Goal: Task Accomplishment & Management: Use online tool/utility

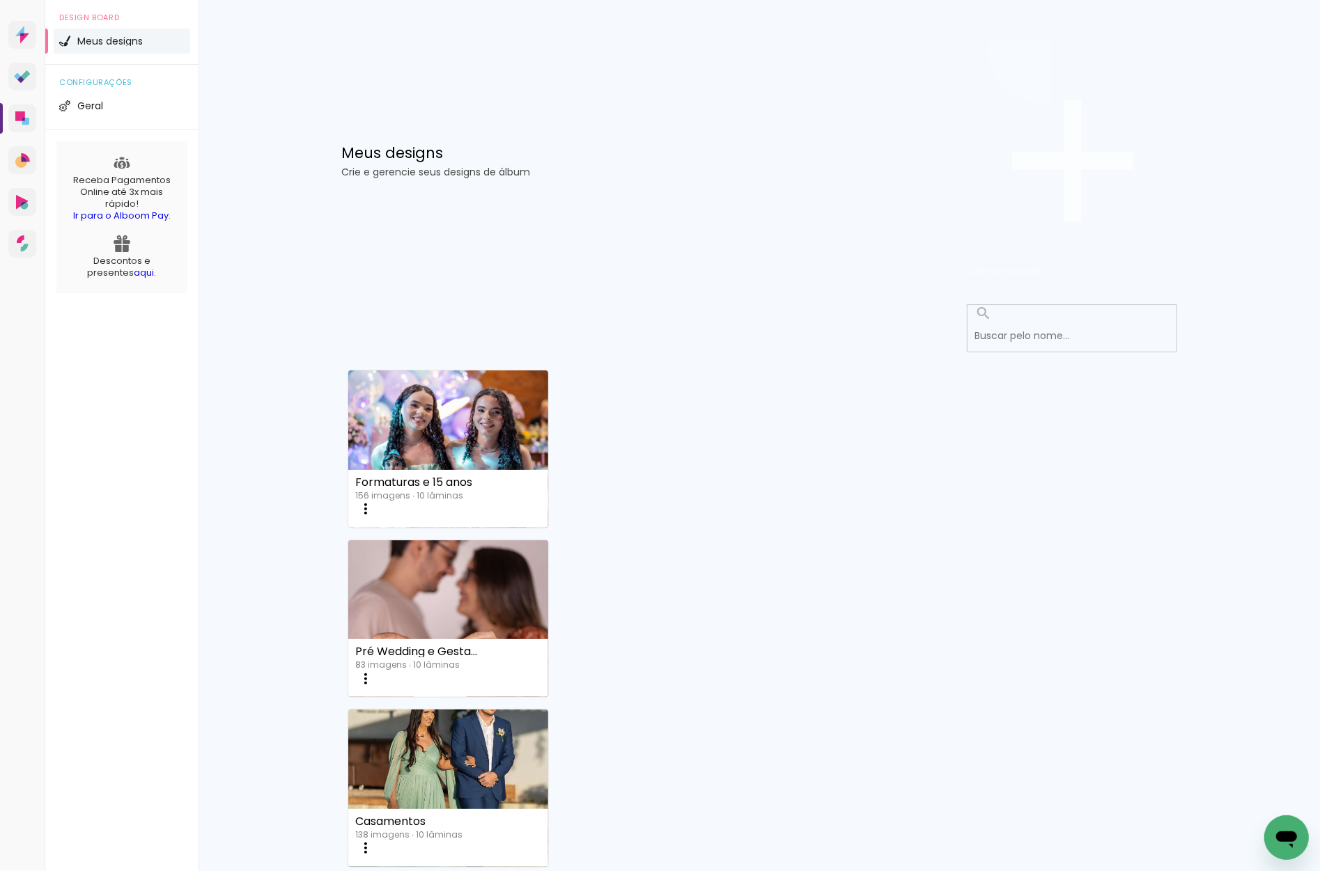
click at [1041, 265] on span "Criar um design" at bounding box center [1004, 271] width 72 height 13
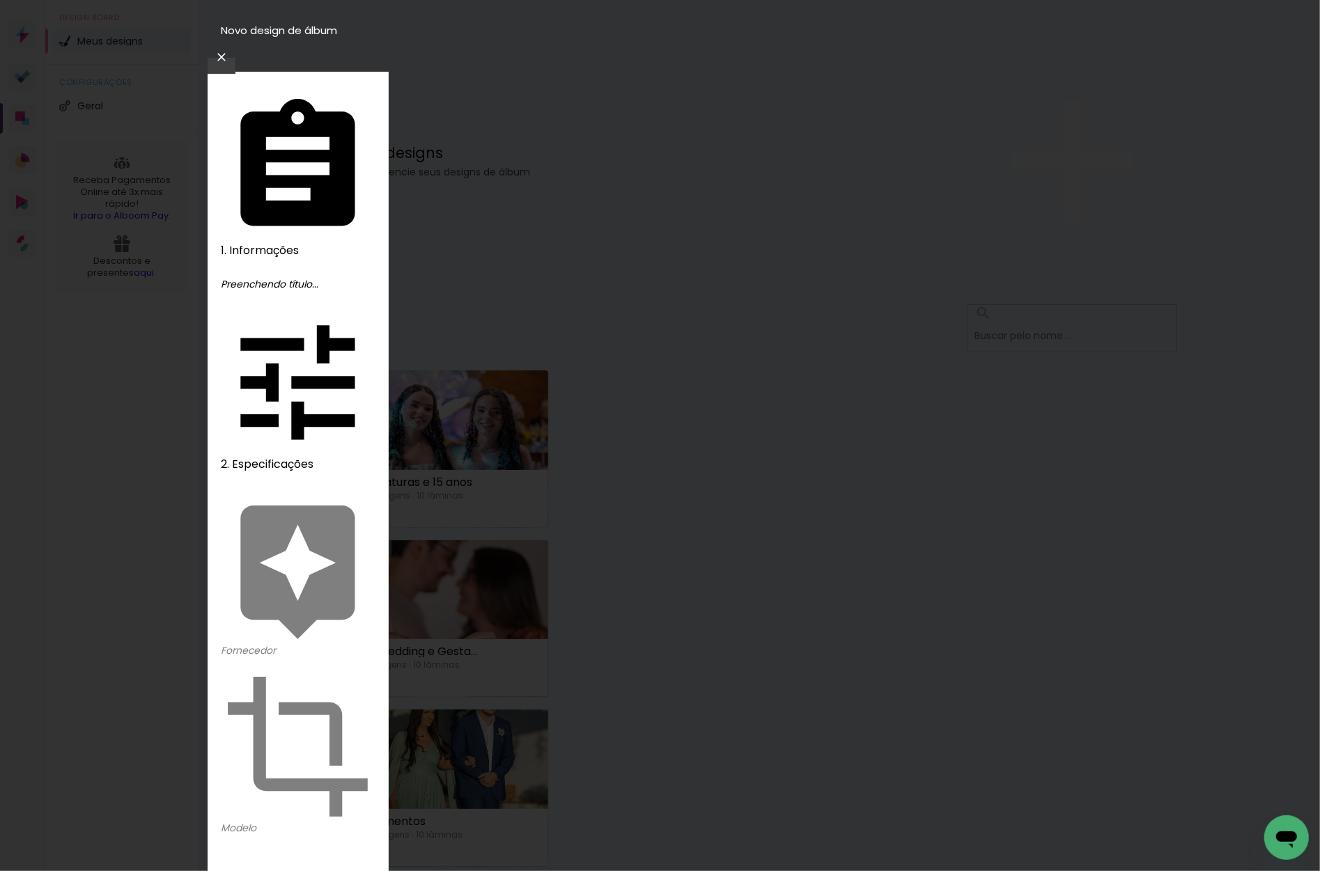
type input "Asafe"
type paper-input "Asafe"
click at [0, 0] on slot "Avançar" at bounding box center [0, 0] width 0 height 0
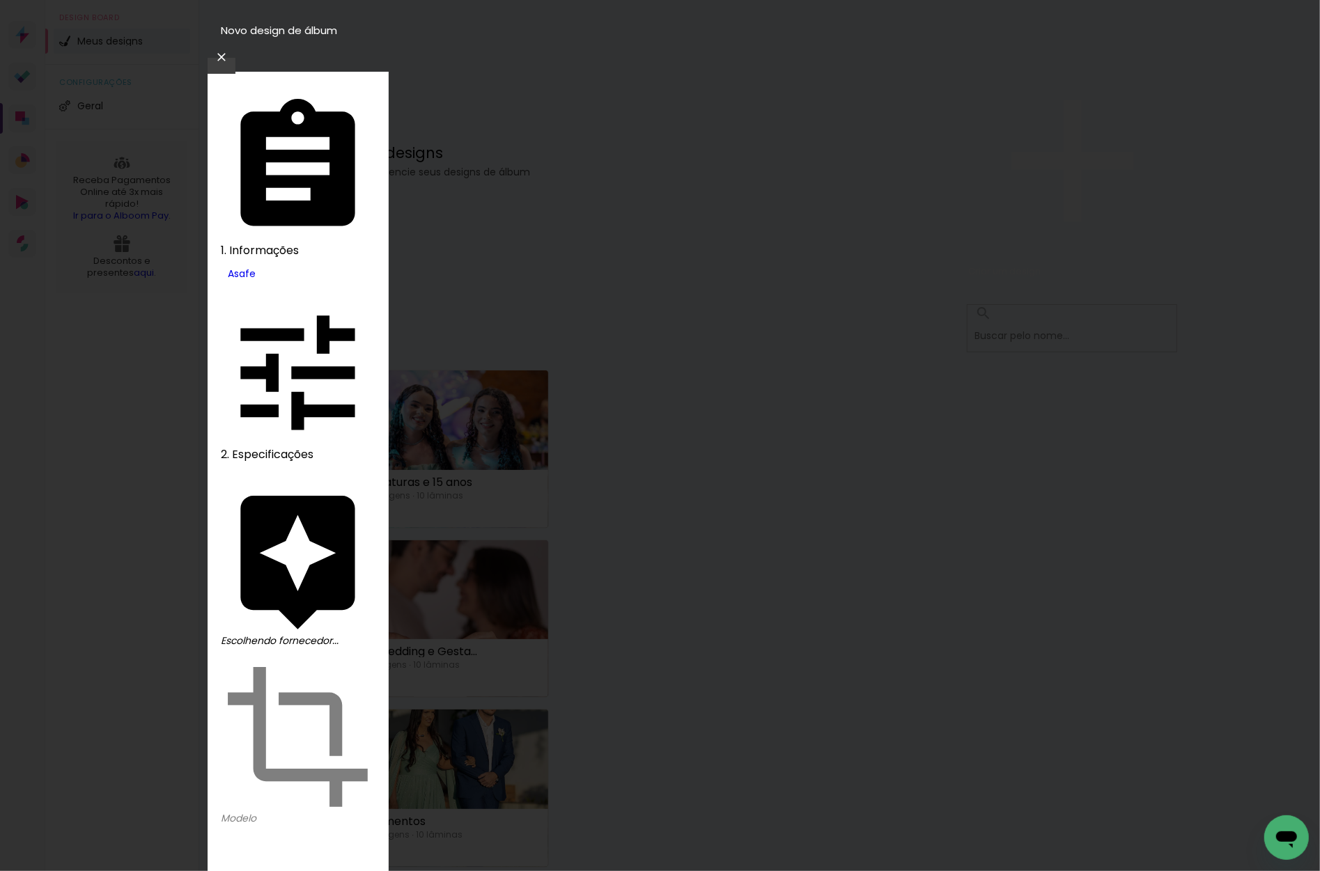
click at [0, 0] on slot "Avançar" at bounding box center [0, 0] width 0 height 0
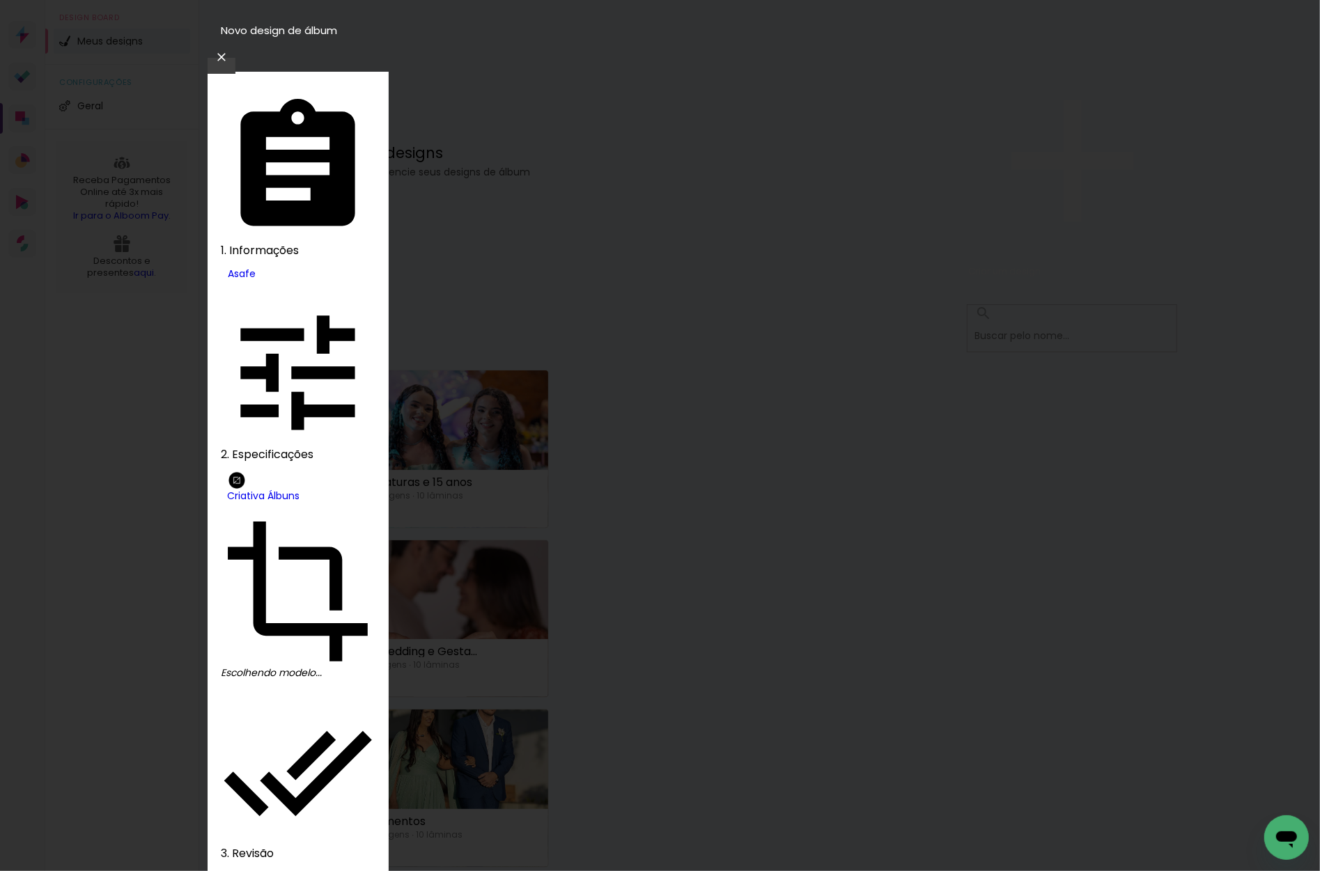
click at [768, 234] on paper-item "Fotolivro Premium" at bounding box center [690, 224] width 156 height 20
type input "Fotolivro Premium"
click at [0, 0] on slot "Avançar" at bounding box center [0, 0] width 0 height 0
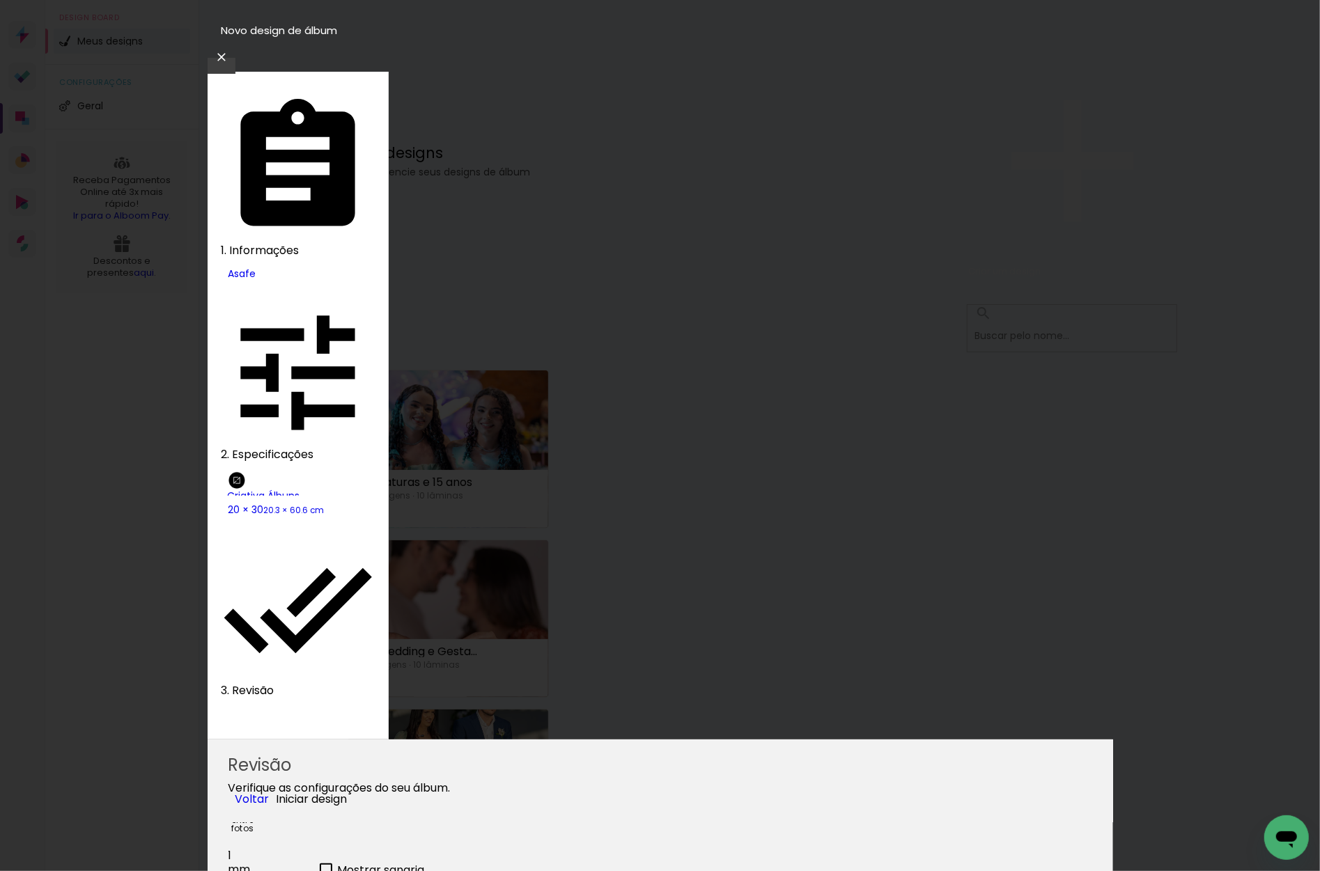
type input "1"
type paper-input "1"
click at [309, 847] on input "1" at bounding box center [268, 855] width 80 height 17
click at [332, 864] on div at bounding box center [326, 870] width 13 height 13
type paper-checkbox "on"
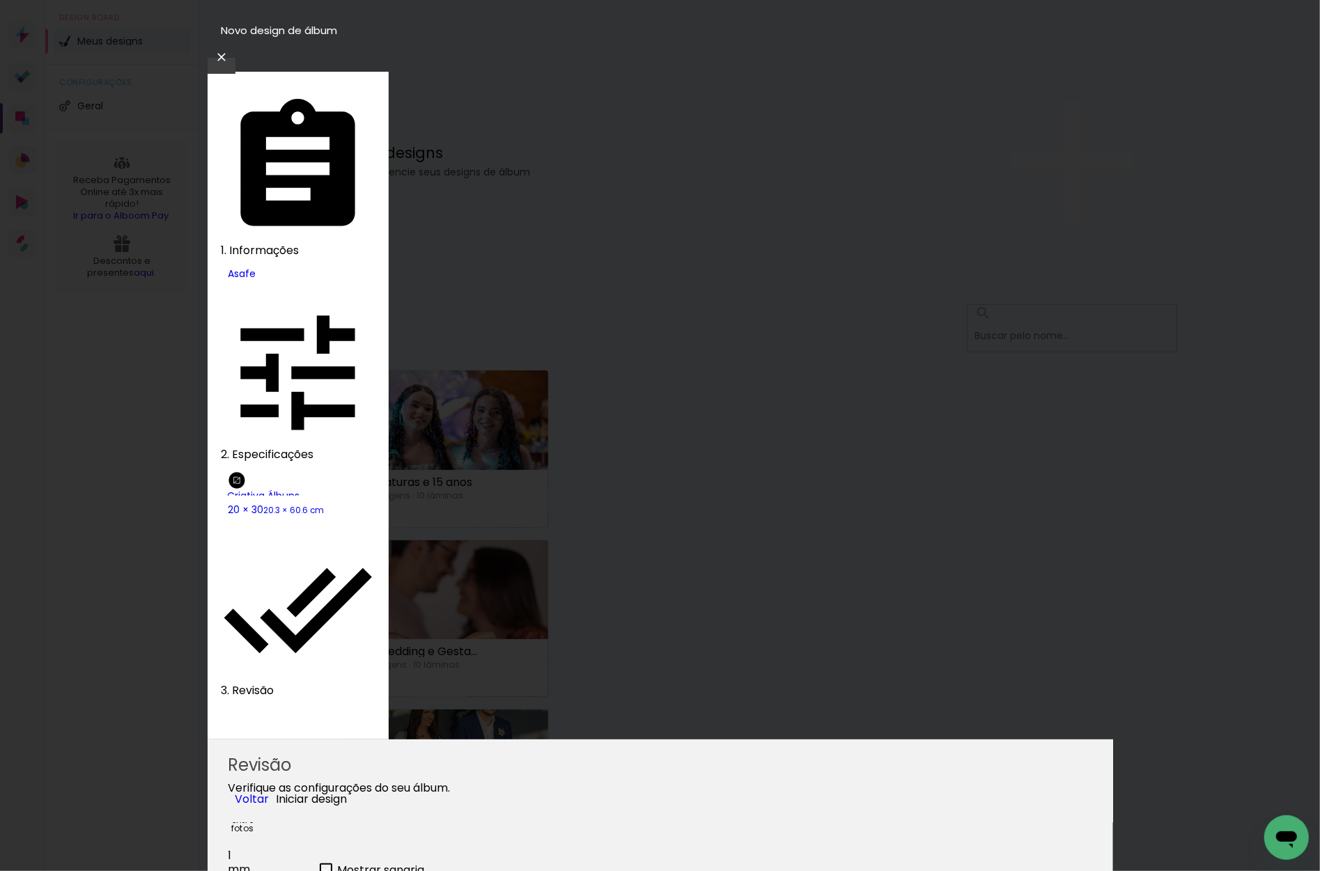
click at [348, 791] on span "Iniciar design" at bounding box center [312, 799] width 71 height 16
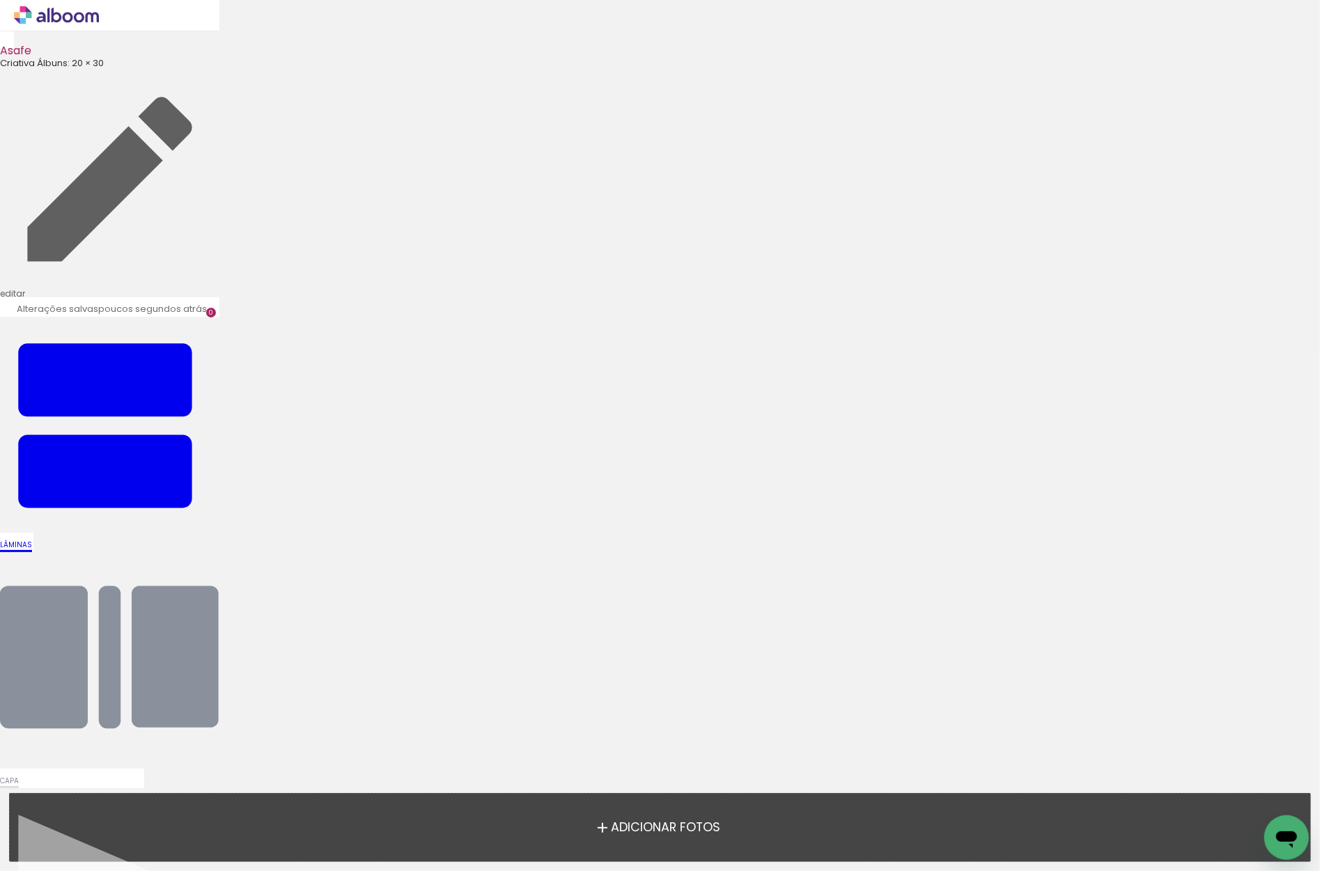
click at [652, 823] on span "Adicionar Fotos" at bounding box center [665, 828] width 109 height 13
click at [0, 0] on input "file" at bounding box center [0, 0] width 0 height 0
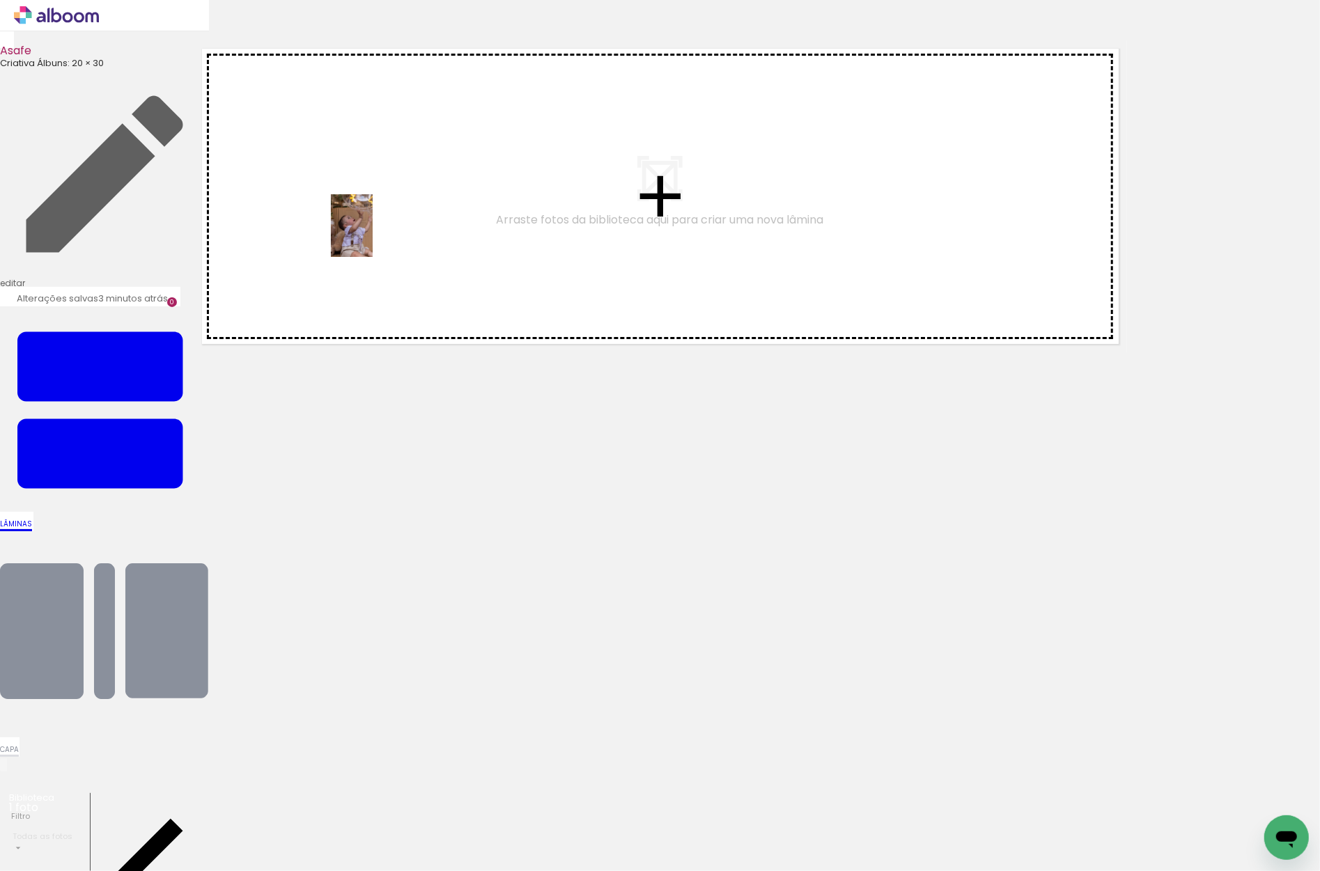
drag, startPoint x: 143, startPoint y: 830, endPoint x: 373, endPoint y: 235, distance: 637.5
click at [373, 235] on quentale-workspace at bounding box center [660, 435] width 1320 height 871
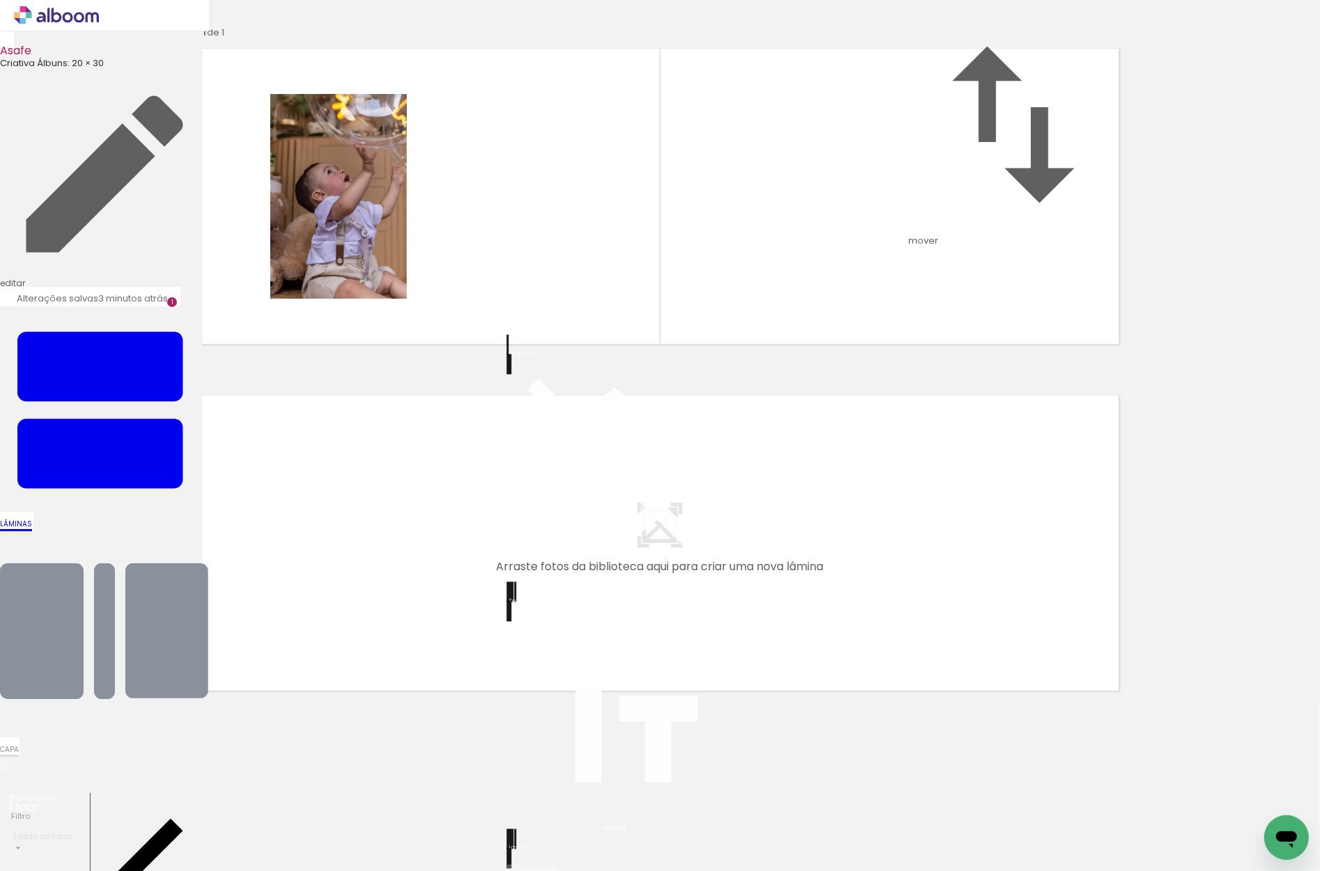
click at [622, 871] on quentale-layouter at bounding box center [614, 881] width 32 height 10
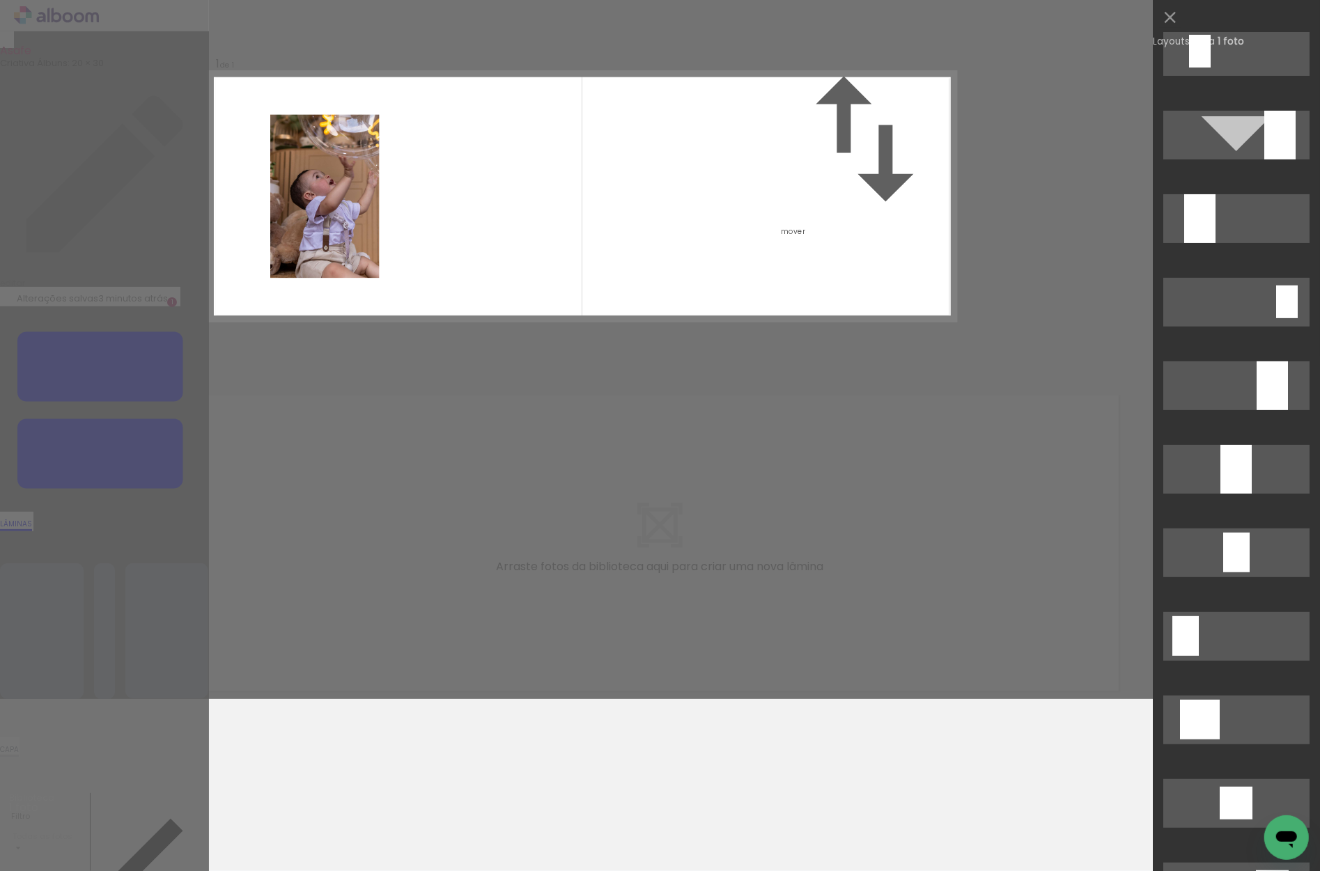
scroll to position [276, 0]
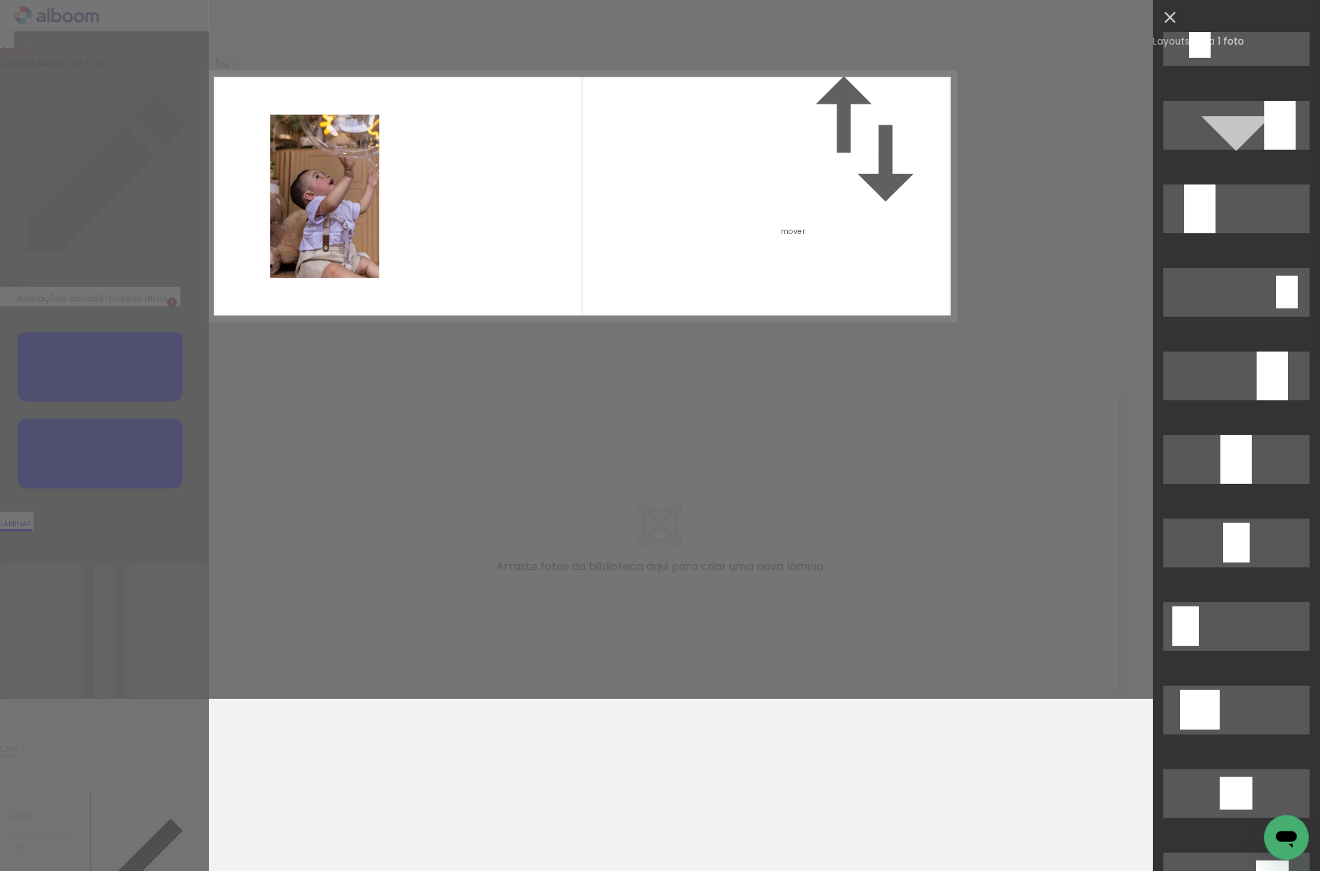
click at [1167, 17] on iron-icon at bounding box center [1170, 18] width 20 height 20
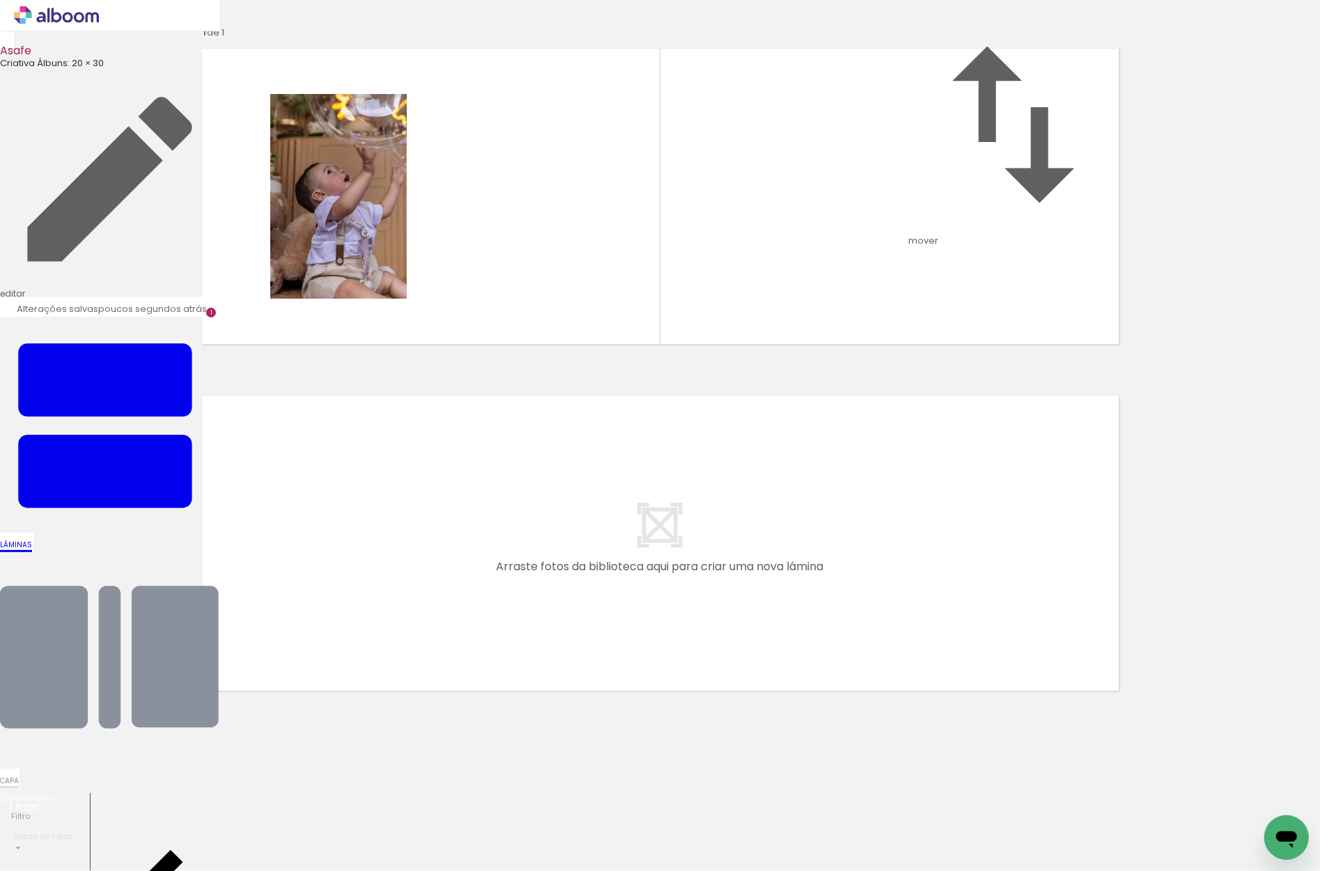
click at [0, 0] on input "file" at bounding box center [0, 0] width 0 height 0
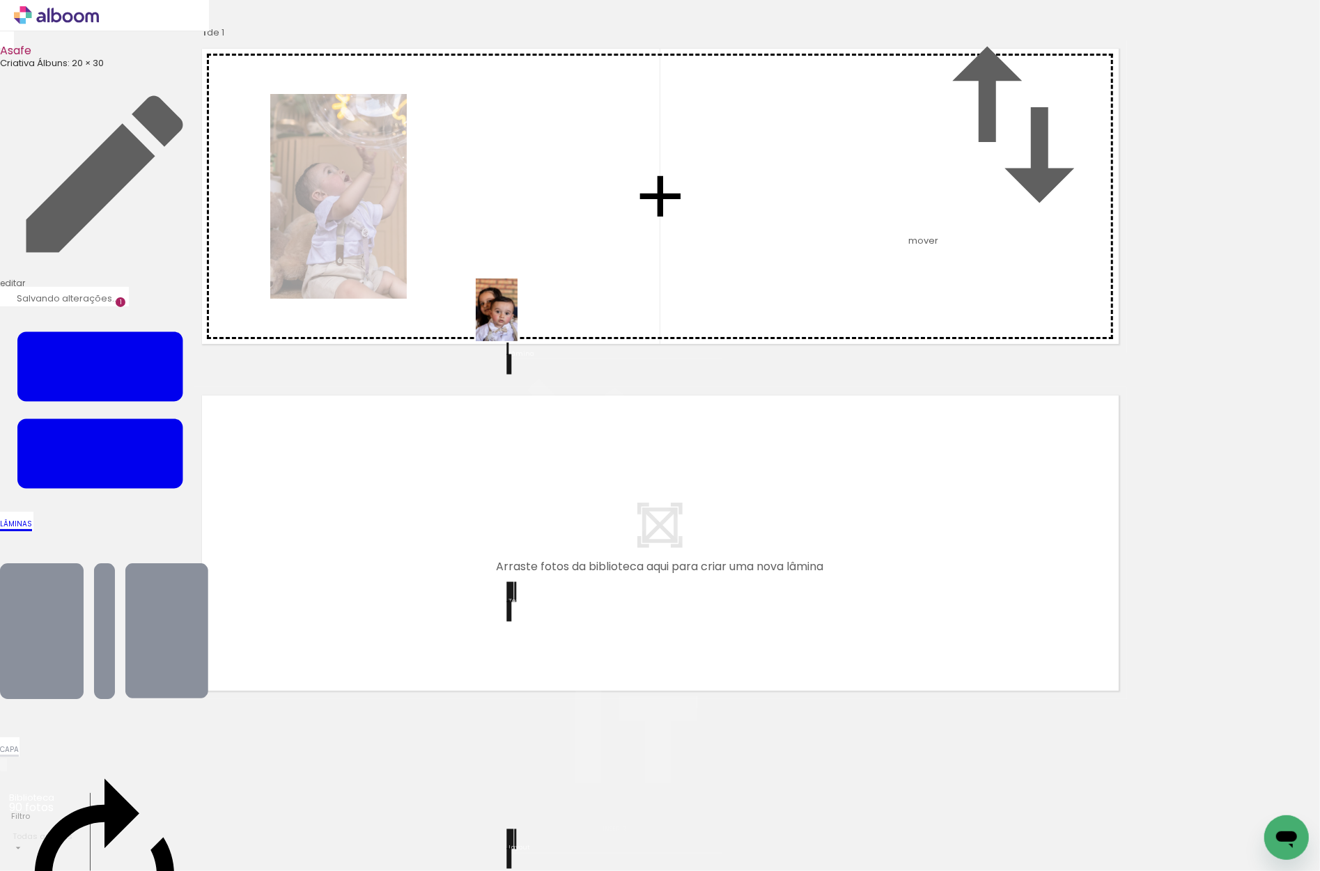
drag, startPoint x: 452, startPoint y: 835, endPoint x: 518, endPoint y: 320, distance: 518.9
click at [518, 320] on quentale-workspace at bounding box center [660, 435] width 1320 height 871
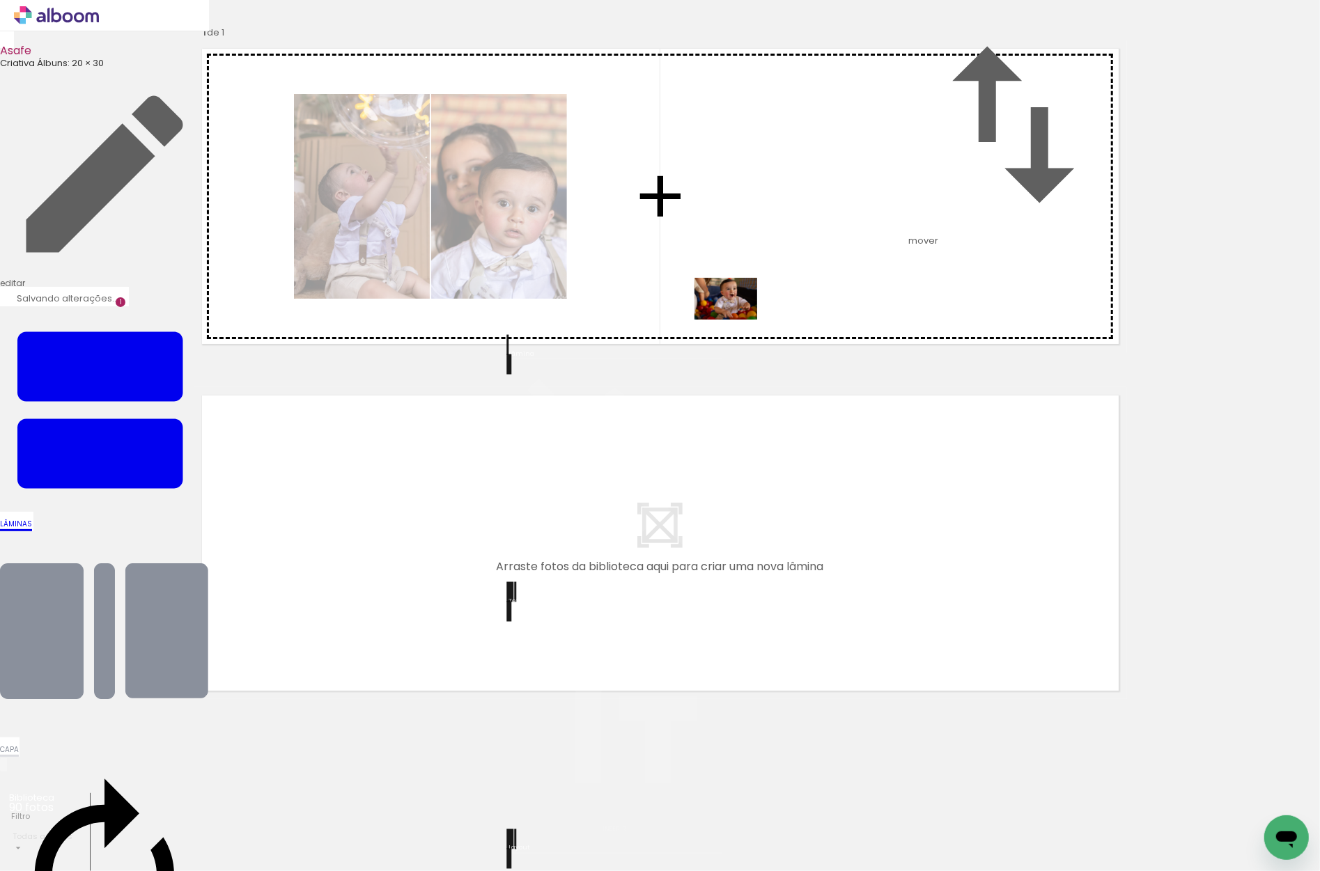
drag, startPoint x: 537, startPoint y: 830, endPoint x: 736, endPoint y: 320, distance: 548.0
click at [736, 320] on quentale-workspace at bounding box center [660, 435] width 1320 height 871
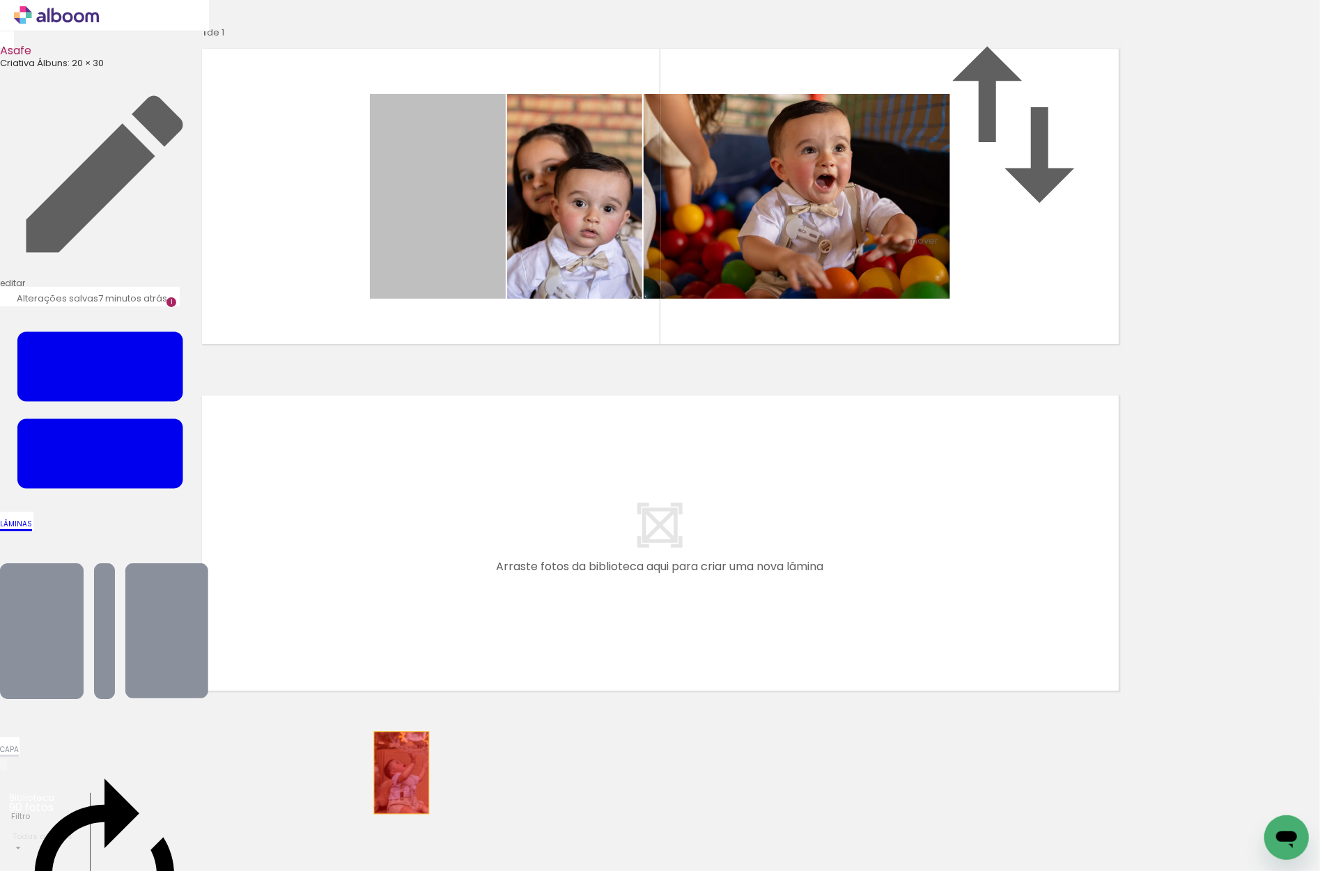
drag, startPoint x: 425, startPoint y: 271, endPoint x: 405, endPoint y: 839, distance: 568.7
click at [403, 842] on quentale-workspace at bounding box center [660, 435] width 1320 height 871
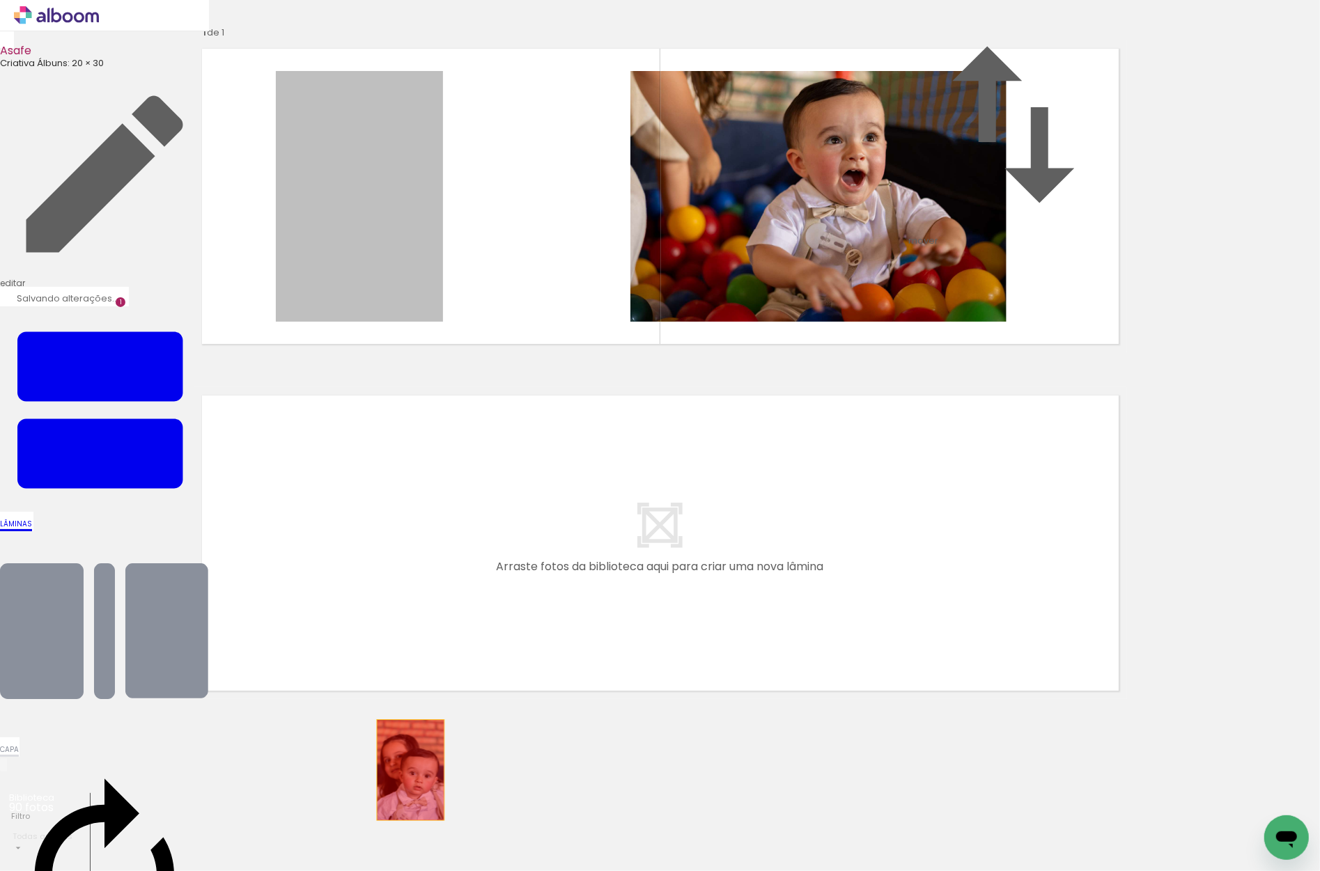
drag, startPoint x: 376, startPoint y: 251, endPoint x: 410, endPoint y: 841, distance: 590.3
click at [410, 841] on quentale-workspace at bounding box center [660, 435] width 1320 height 871
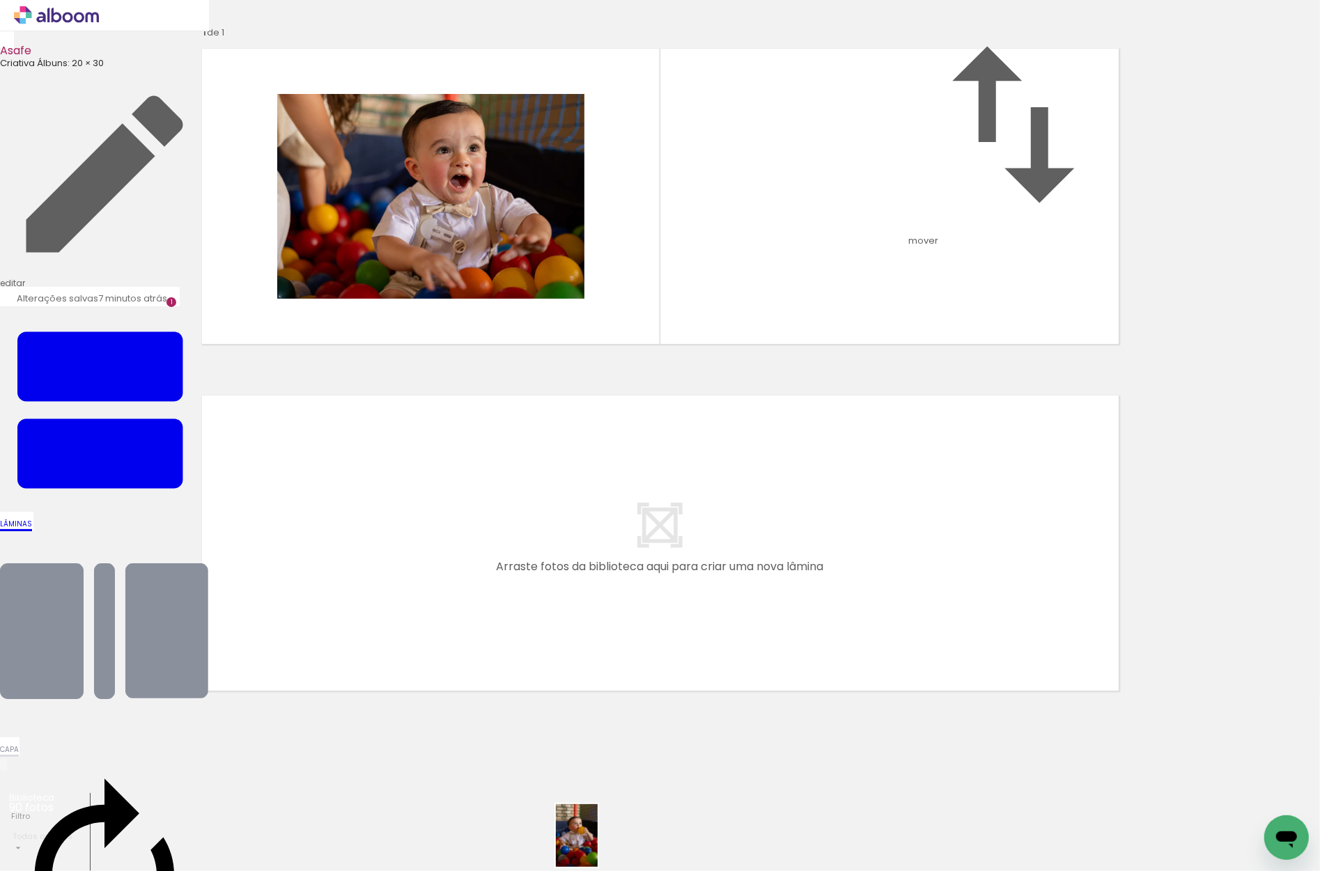
drag, startPoint x: 609, startPoint y: 825, endPoint x: 596, endPoint y: 846, distance: 25.7
